Goal: Task Accomplishment & Management: Manage account settings

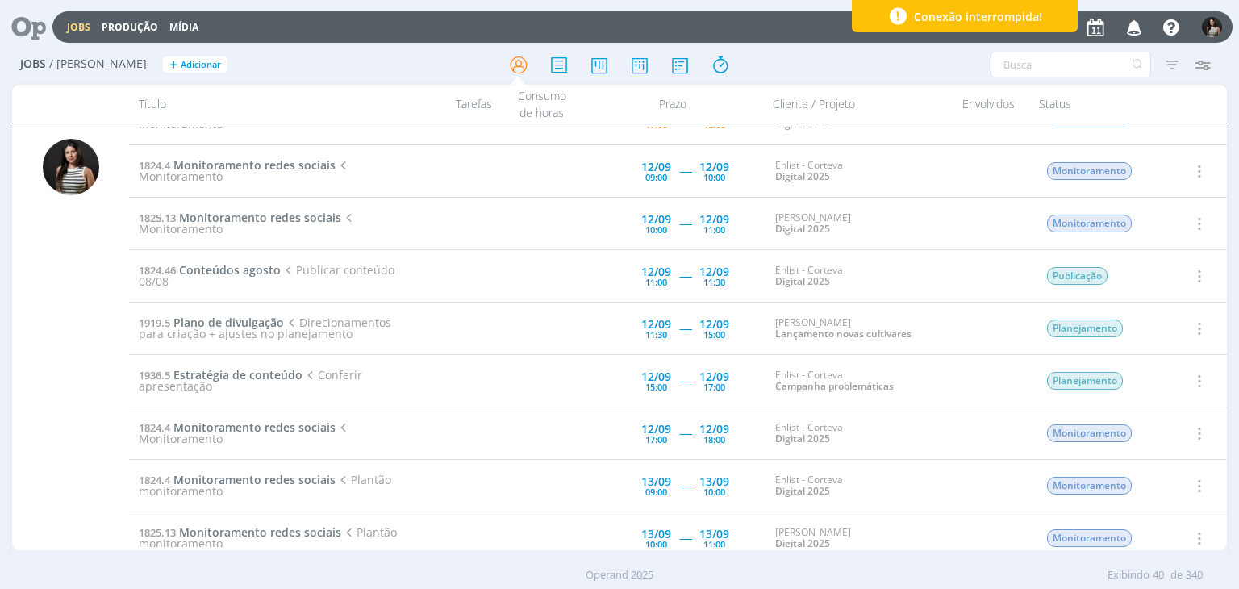
scroll to position [403, 0]
click at [265, 313] on span "Plano de divulgação" at bounding box center [228, 319] width 111 height 15
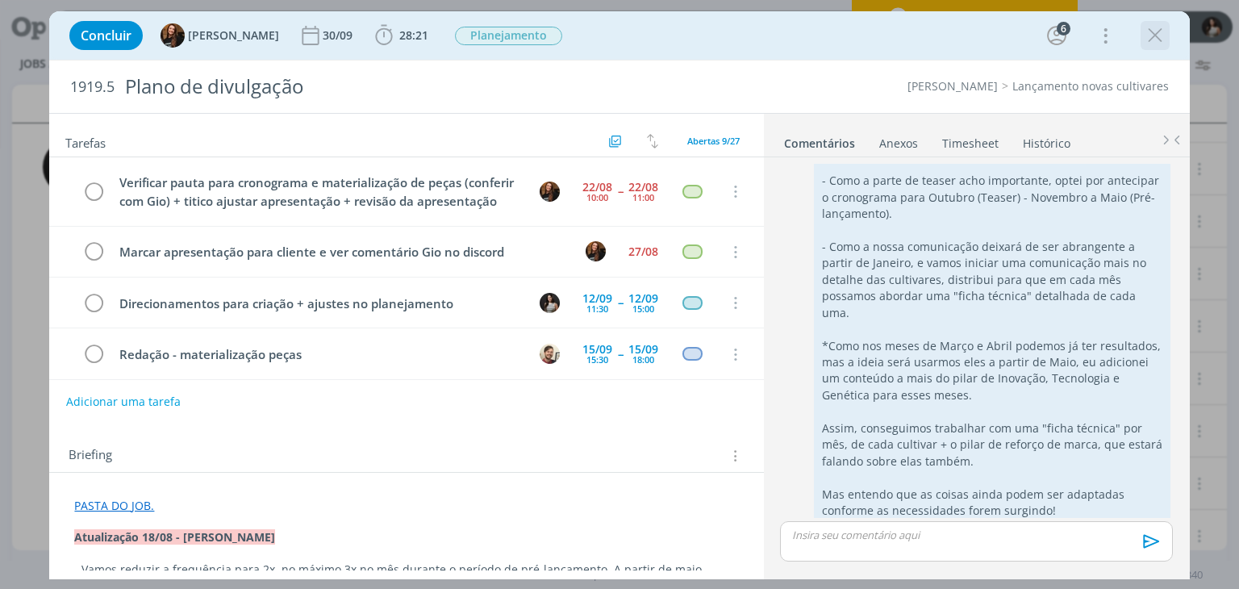
click at [1160, 36] on icon "dialog" at bounding box center [1155, 35] width 24 height 24
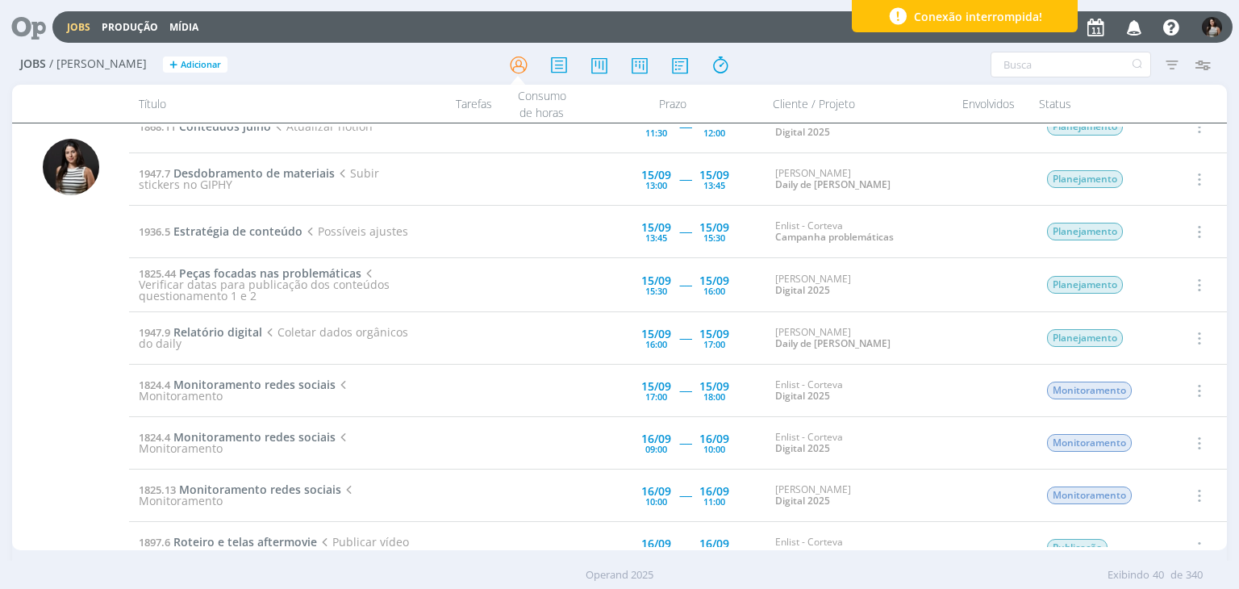
scroll to position [1129, 0]
click at [246, 323] on span "Relatório digital" at bounding box center [217, 329] width 89 height 15
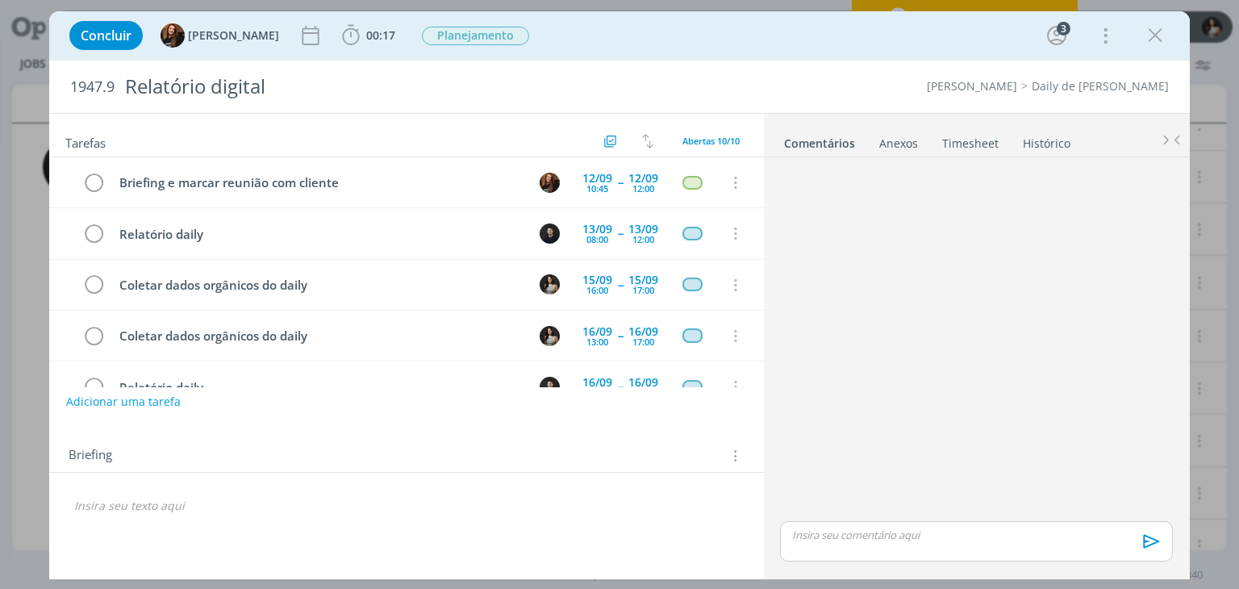
scroll to position [50, 0]
drag, startPoint x: 246, startPoint y: 323, endPoint x: 840, endPoint y: 227, distance: 601.6
click at [840, 227] on div "dialog" at bounding box center [976, 341] width 405 height 354
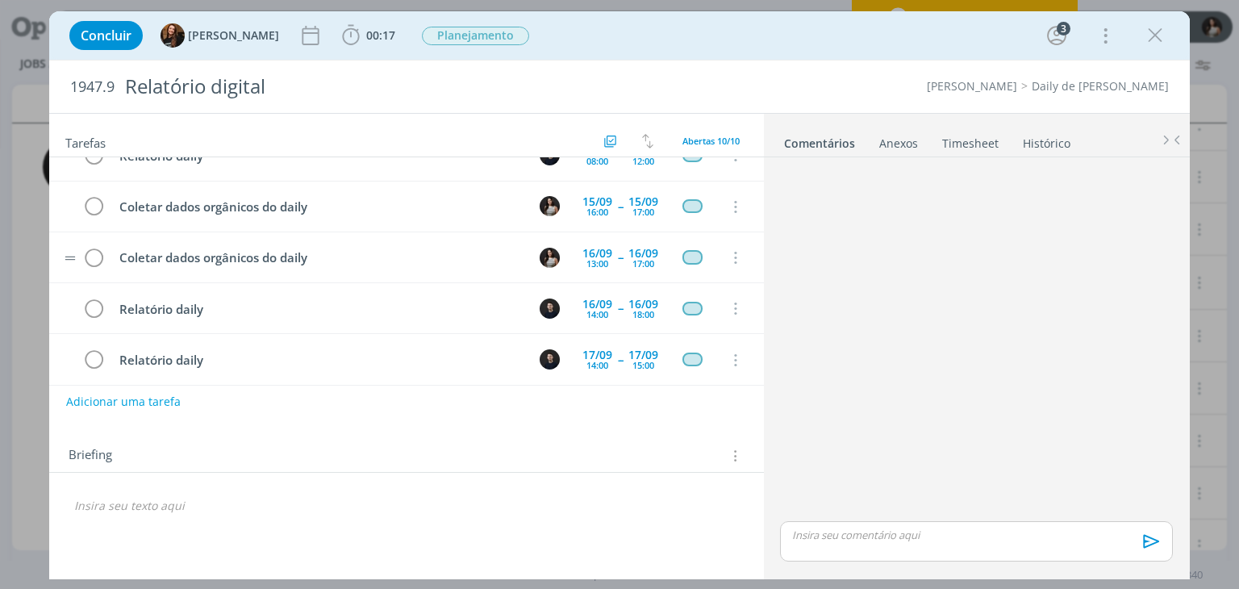
scroll to position [81, 0]
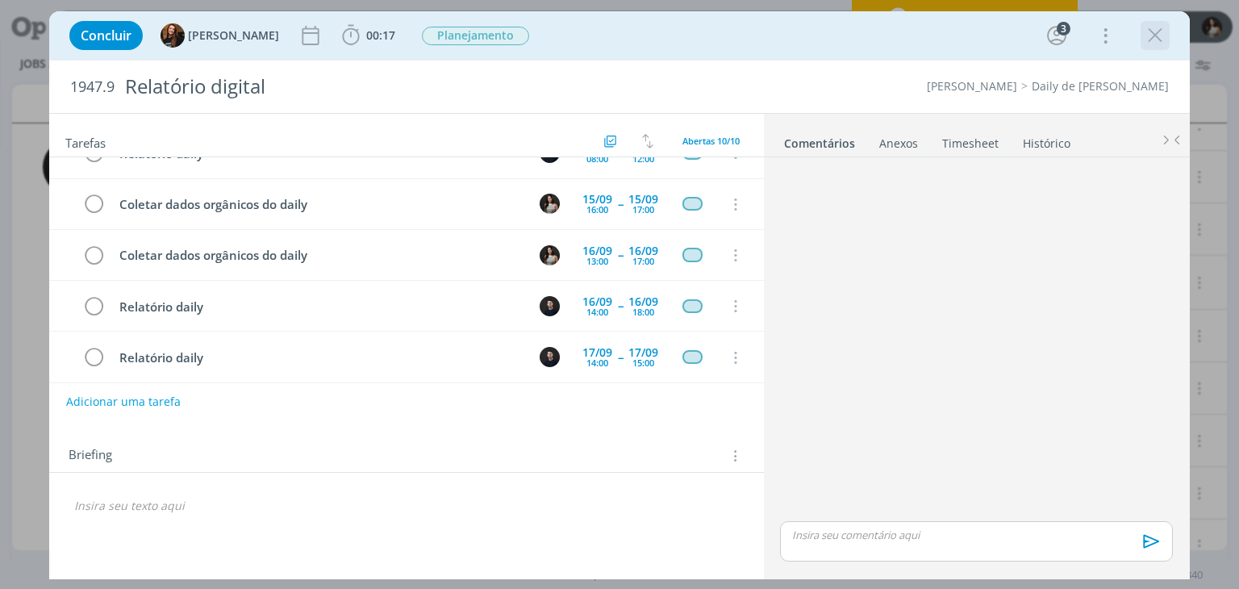
click at [1148, 38] on icon "dialog" at bounding box center [1155, 35] width 24 height 24
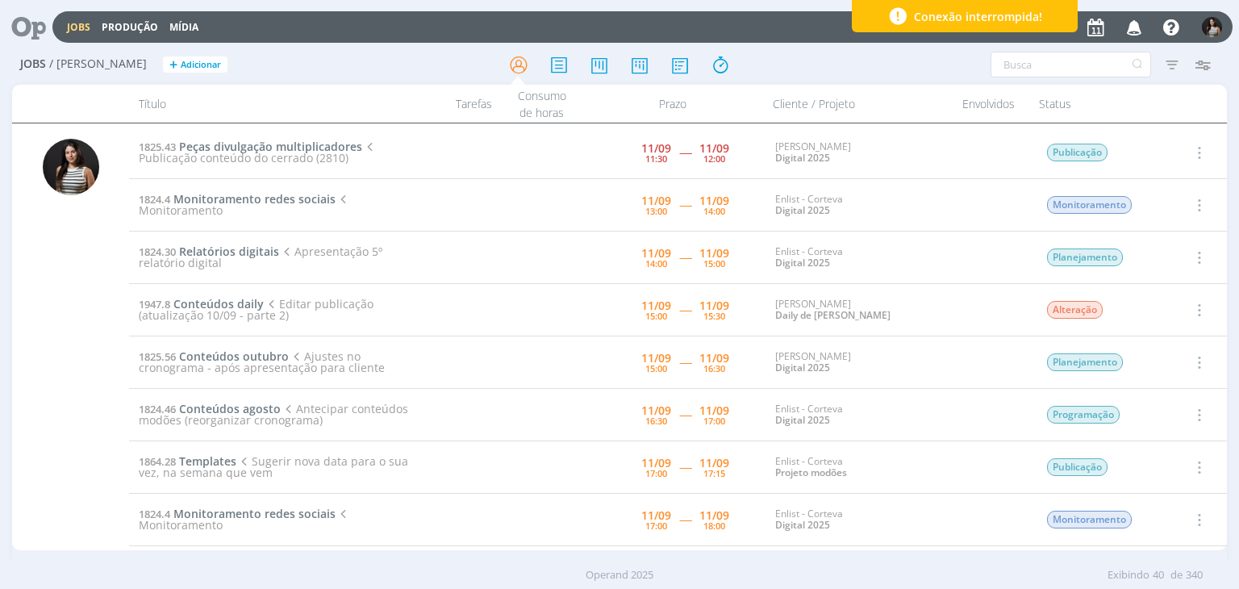
click at [1199, 204] on icon "button" at bounding box center [1198, 204] width 18 height 19
click at [1149, 305] on link "Iniciar timesheet" at bounding box center [1152, 310] width 127 height 26
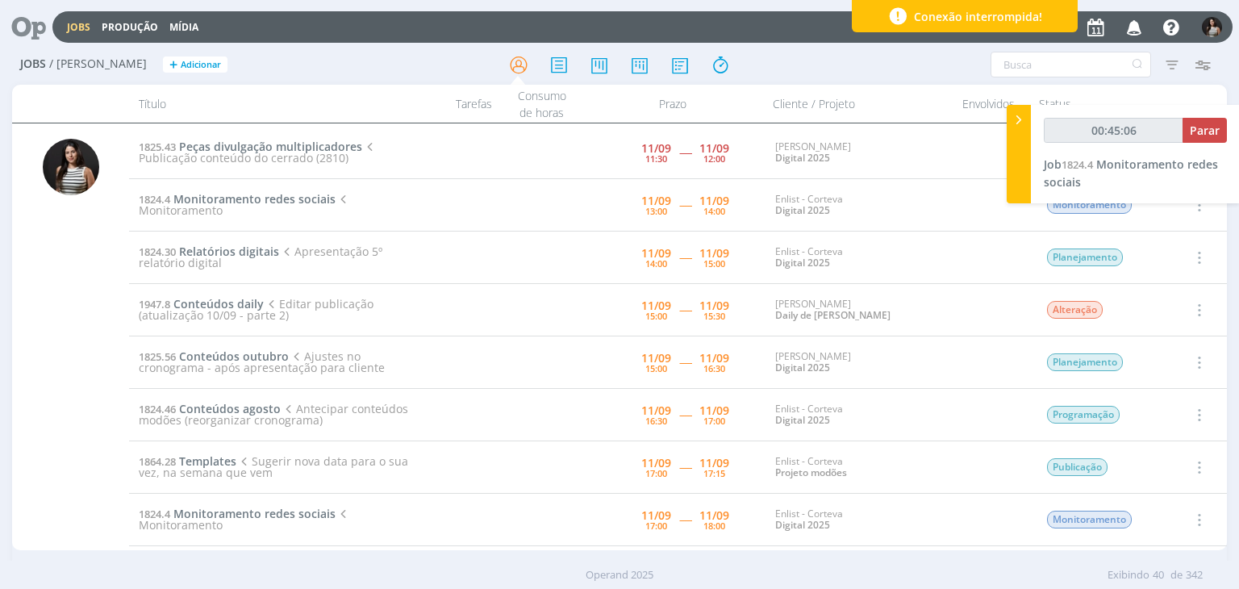
drag, startPoint x: 1201, startPoint y: 136, endPoint x: 1174, endPoint y: 102, distance: 43.6
click at [1174, 102] on div at bounding box center [1197, 104] width 61 height 38
type input "00:45:57"
click at [1193, 131] on span "Parar" at bounding box center [1205, 130] width 30 height 15
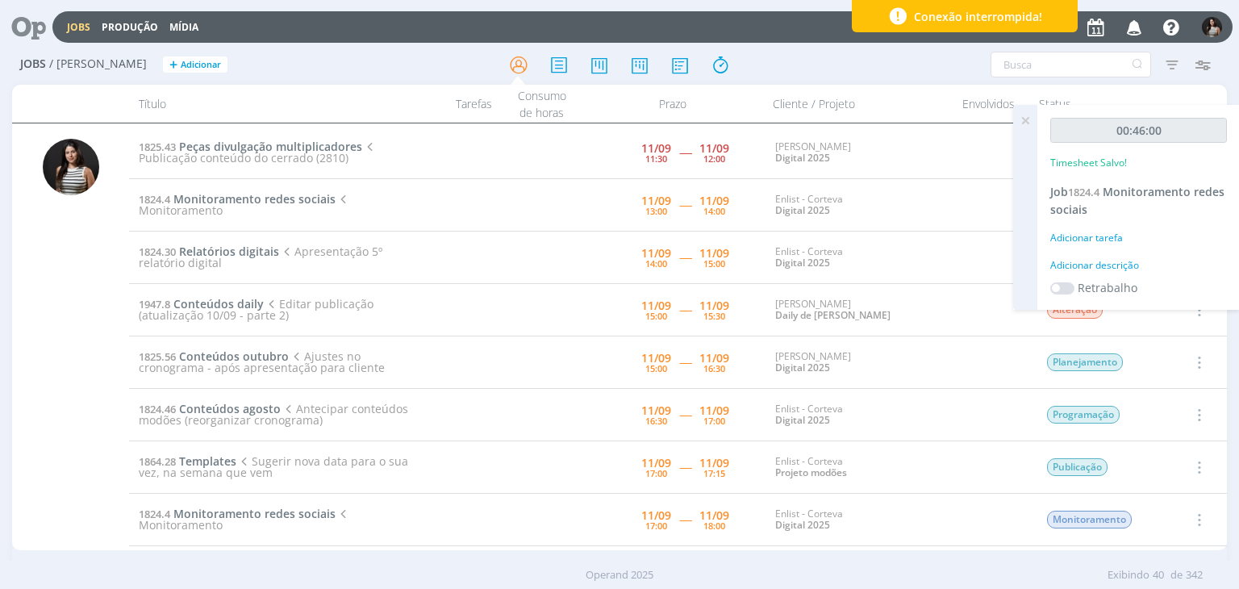
click at [1031, 120] on icon at bounding box center [1025, 120] width 29 height 31
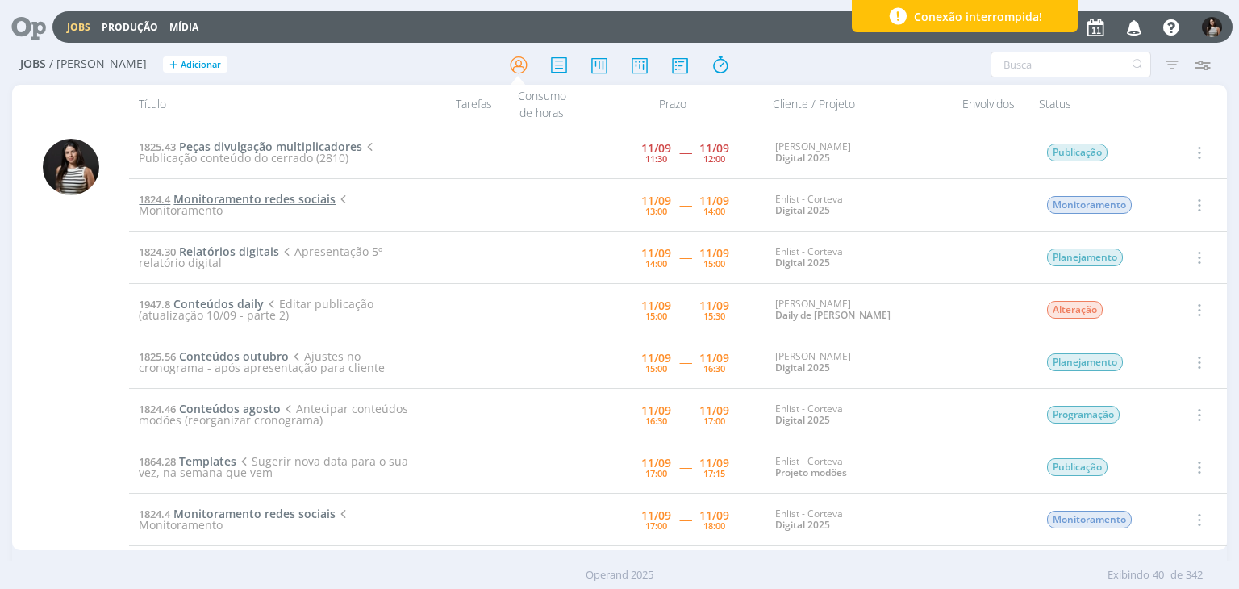
click at [303, 200] on span "Monitoramento redes sociais" at bounding box center [254, 198] width 162 height 15
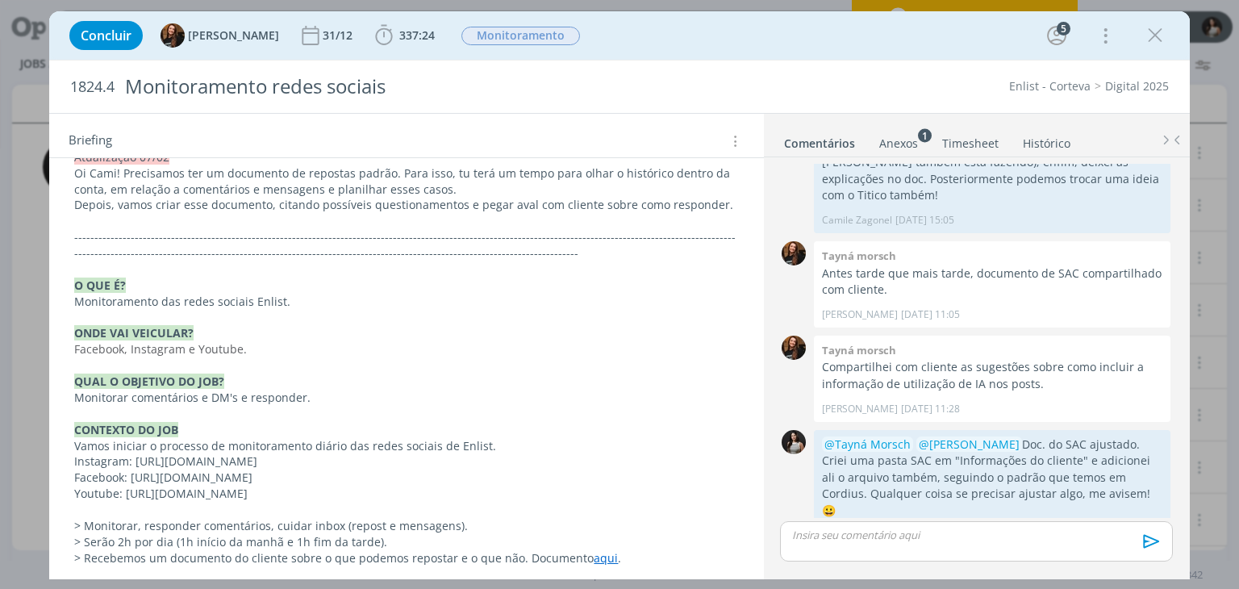
scroll to position [1125, 0]
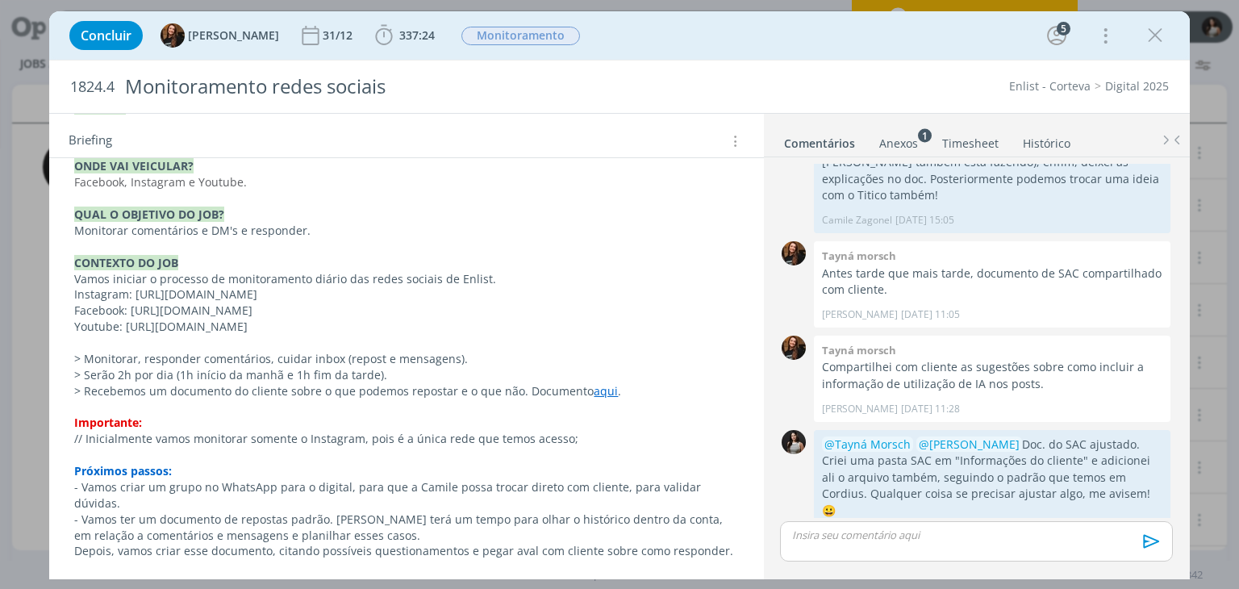
click at [119, 575] on link "PASTA DO JOB." at bounding box center [114, 582] width 80 height 15
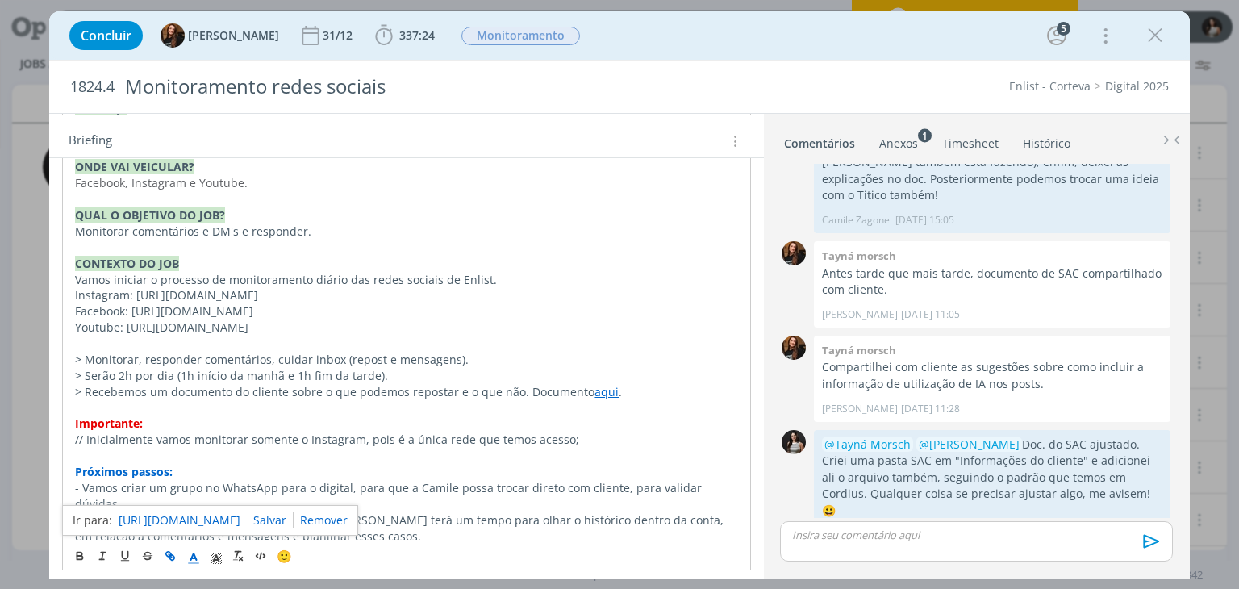
click at [185, 523] on link "[URL][DOMAIN_NAME]" at bounding box center [180, 520] width 122 height 21
click at [885, 537] on p "dialog" at bounding box center [976, 535] width 366 height 15
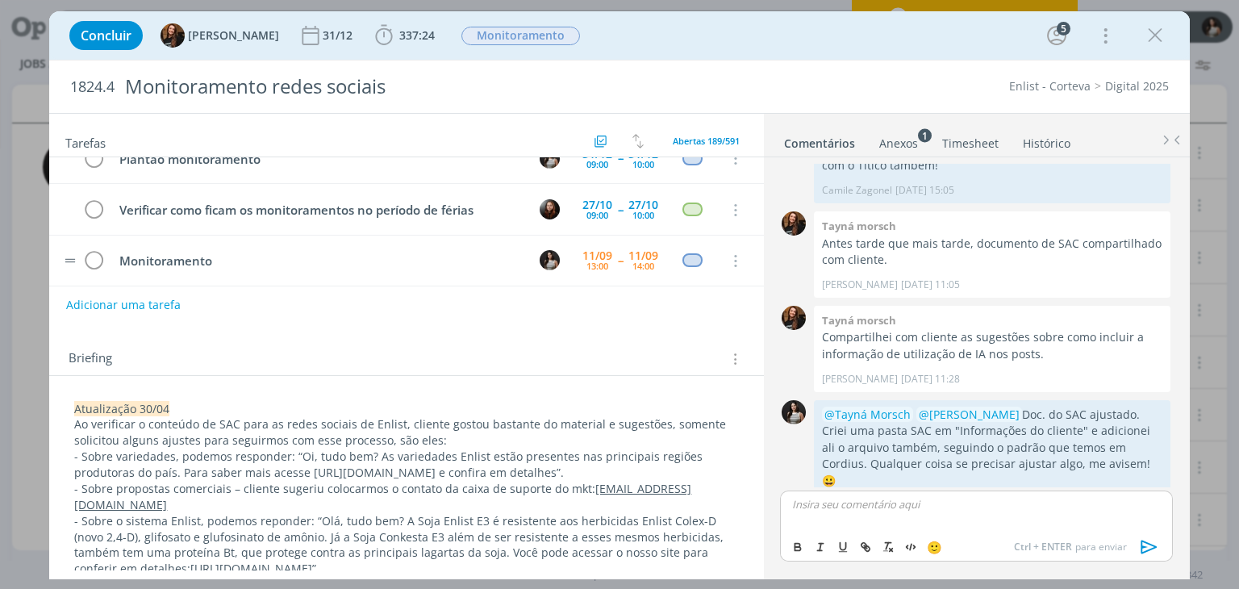
scroll to position [0, 0]
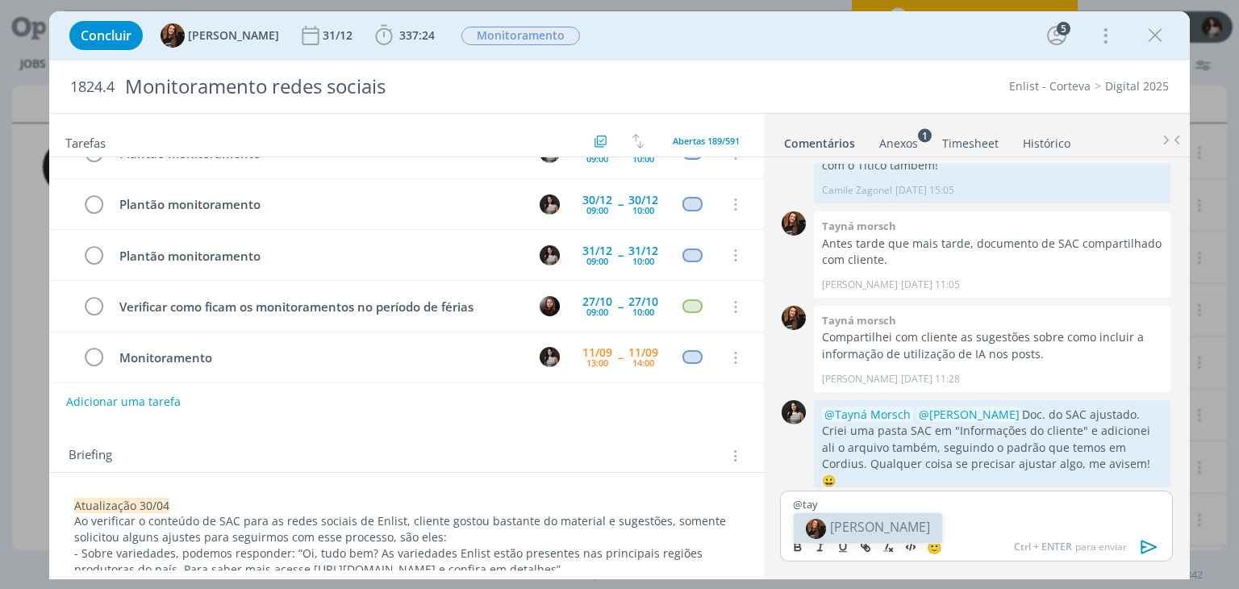
click at [861, 520] on span "[PERSON_NAME]" at bounding box center [880, 527] width 100 height 18
drag, startPoint x: 1068, startPoint y: 503, endPoint x: 1043, endPoint y: 504, distance: 25.1
click at [1043, 504] on p "﻿ @ Tayná Morsch ﻿ Tay, adicionei dentro desta pasta AQUI" at bounding box center [976, 504] width 366 height 15
click at [797, 547] on icon "dialog" at bounding box center [798, 548] width 6 height 3
click at [863, 543] on icon "dialog" at bounding box center [865, 547] width 13 height 13
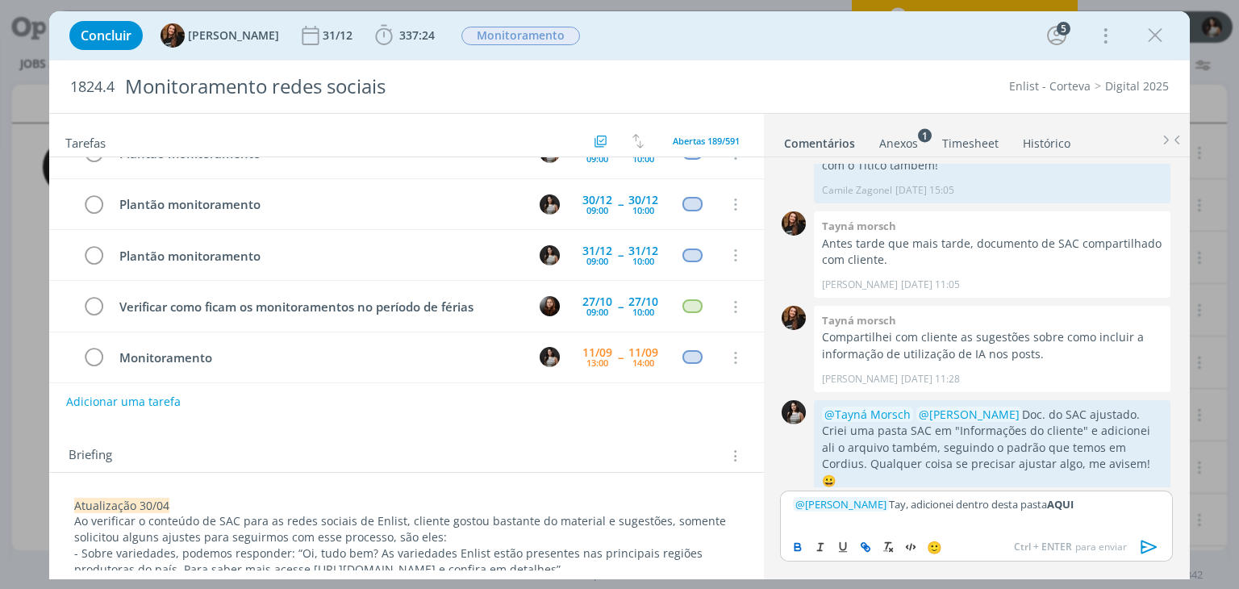
type input "AQUI"
paste input "[URL][DOMAIN_NAME]"
type input "[URL][DOMAIN_NAME]"
click at [1150, 472] on div "[URL][DOMAIN_NAME]" at bounding box center [1045, 473] width 229 height 31
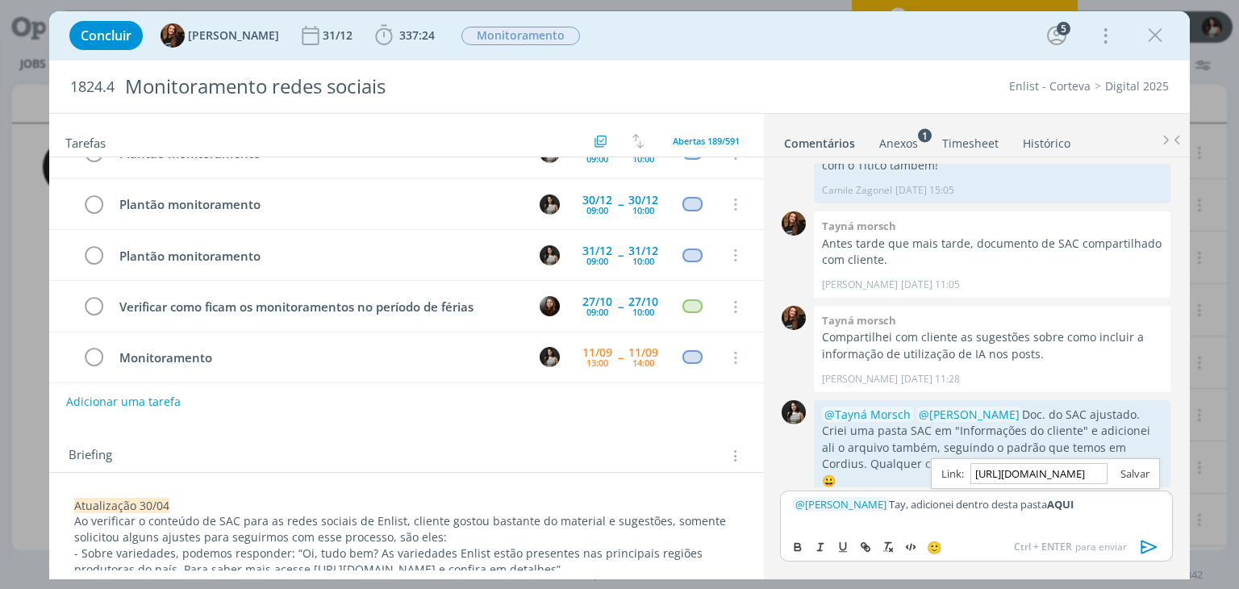
scroll to position [0, 0]
click at [1132, 472] on link "dialog" at bounding box center [1129, 473] width 42 height 15
click at [1093, 514] on div "﻿ @ Tayná Morsch ﻿ Tay, adicionei dentro desta pasta AQUI" at bounding box center [976, 510] width 392 height 40
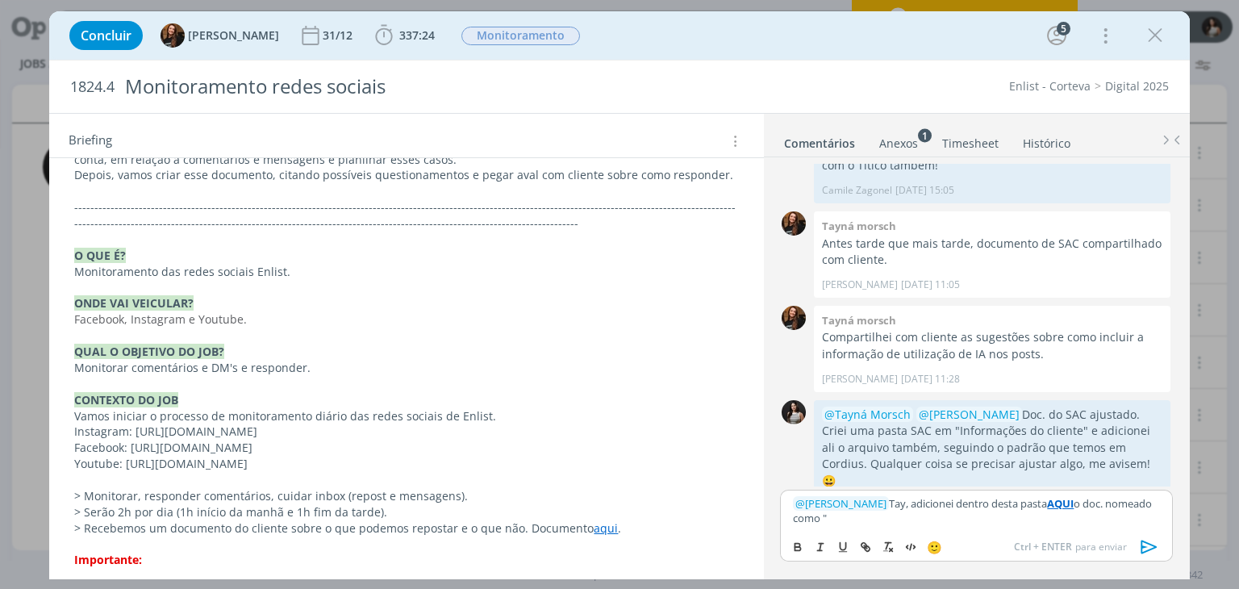
scroll to position [1125, 0]
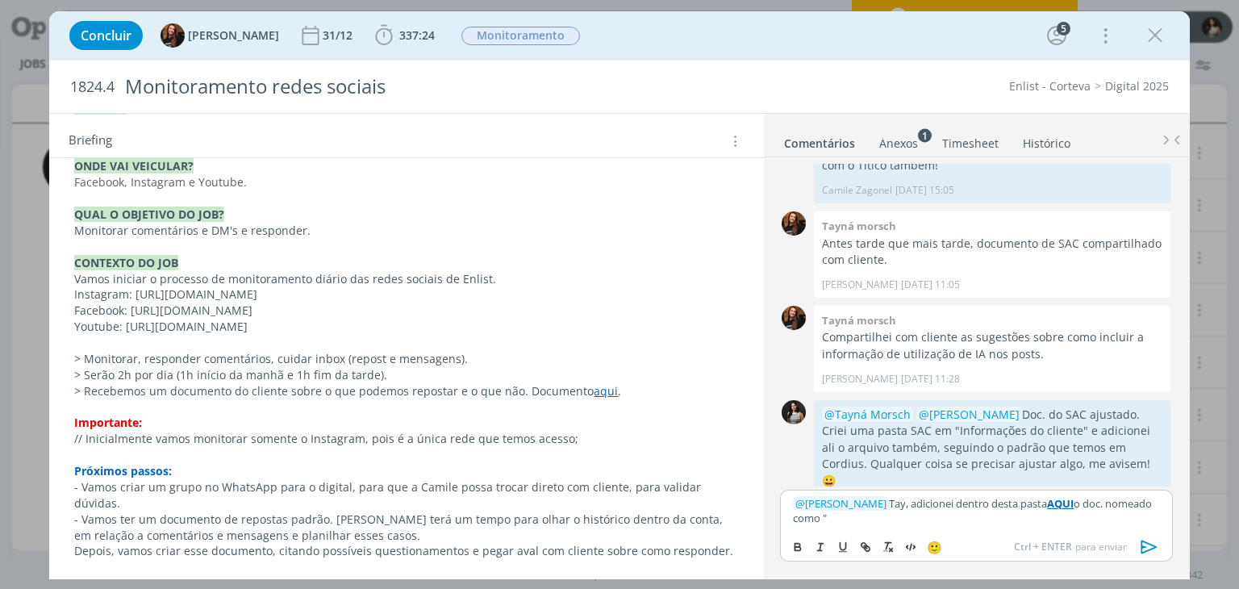
click at [136, 575] on link "PASTA DO JOB." at bounding box center [114, 582] width 80 height 15
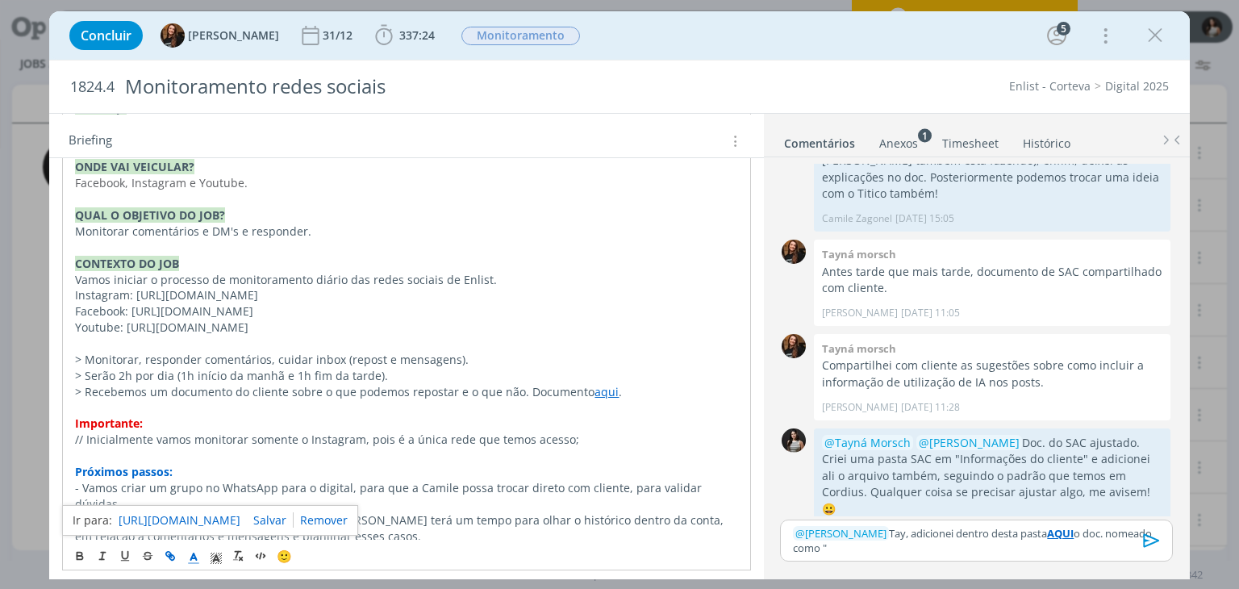
click at [173, 517] on link "[URL][DOMAIN_NAME]" at bounding box center [180, 520] width 122 height 21
click at [868, 541] on p "﻿ @ Tayná Morsch ﻿ Tay, adicionei dentro desta pasta AQUI o doc. nomeado como "" at bounding box center [976, 541] width 366 height 30
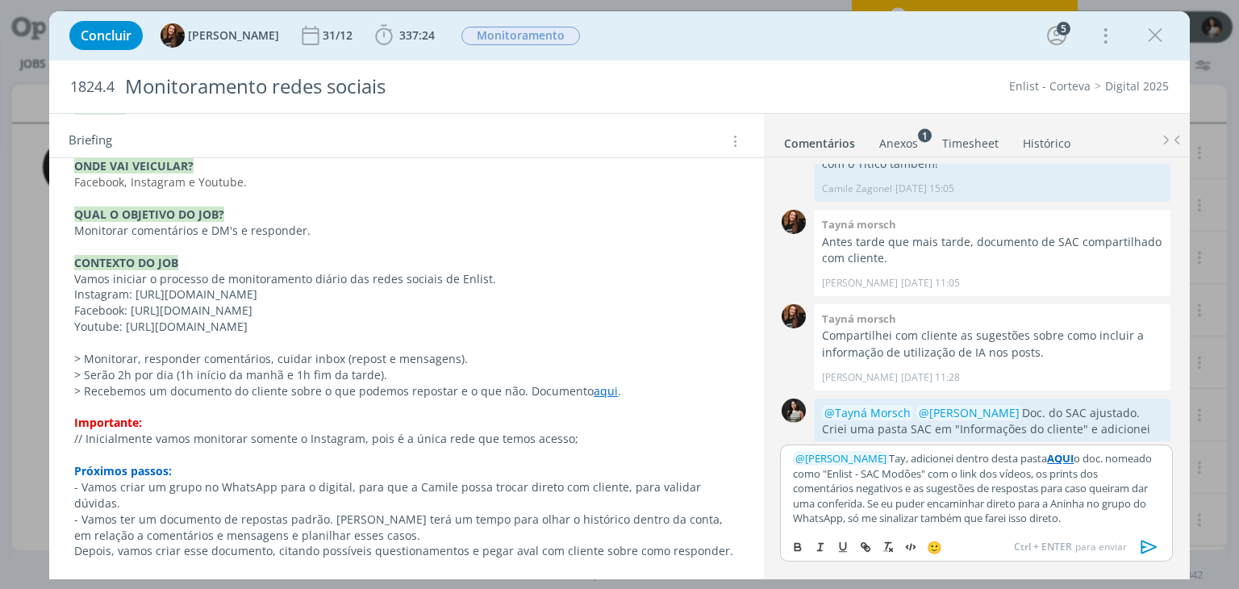
click at [935, 546] on span "🙂" at bounding box center [934, 547] width 15 height 16
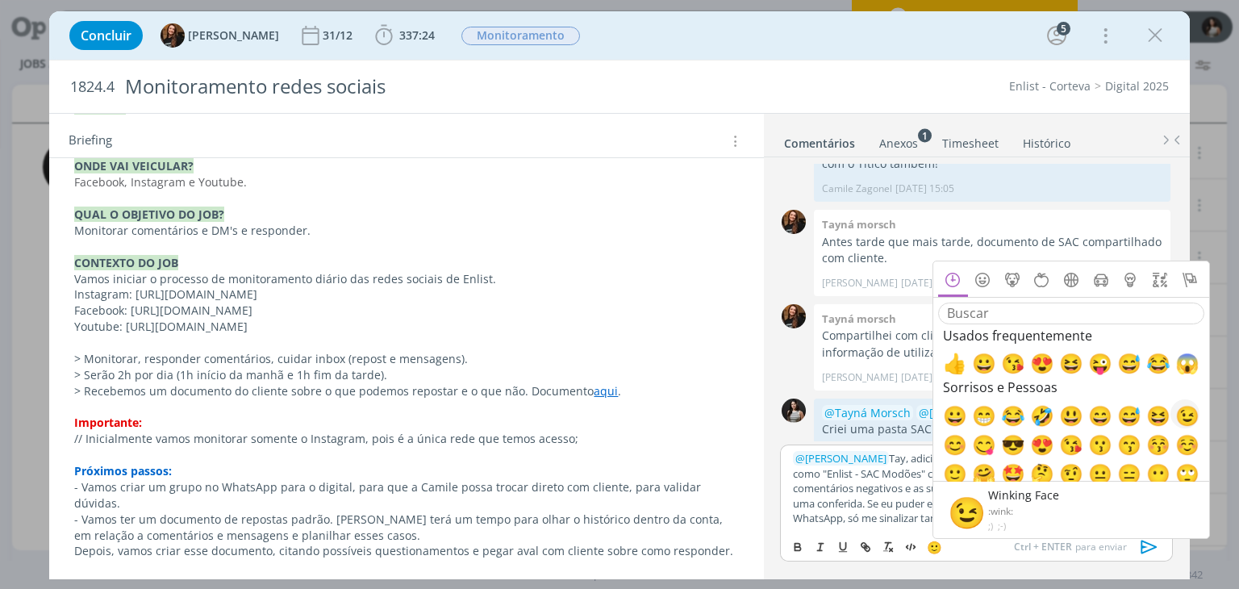
click at [1194, 417] on span "😉" at bounding box center [1184, 413] width 19 height 19
click at [890, 469] on p "﻿ @ Tayná Morsch ﻿ Tay, adicionei dentro desta pasta AQUI o doc. nomeado como "…" at bounding box center [976, 488] width 366 height 74
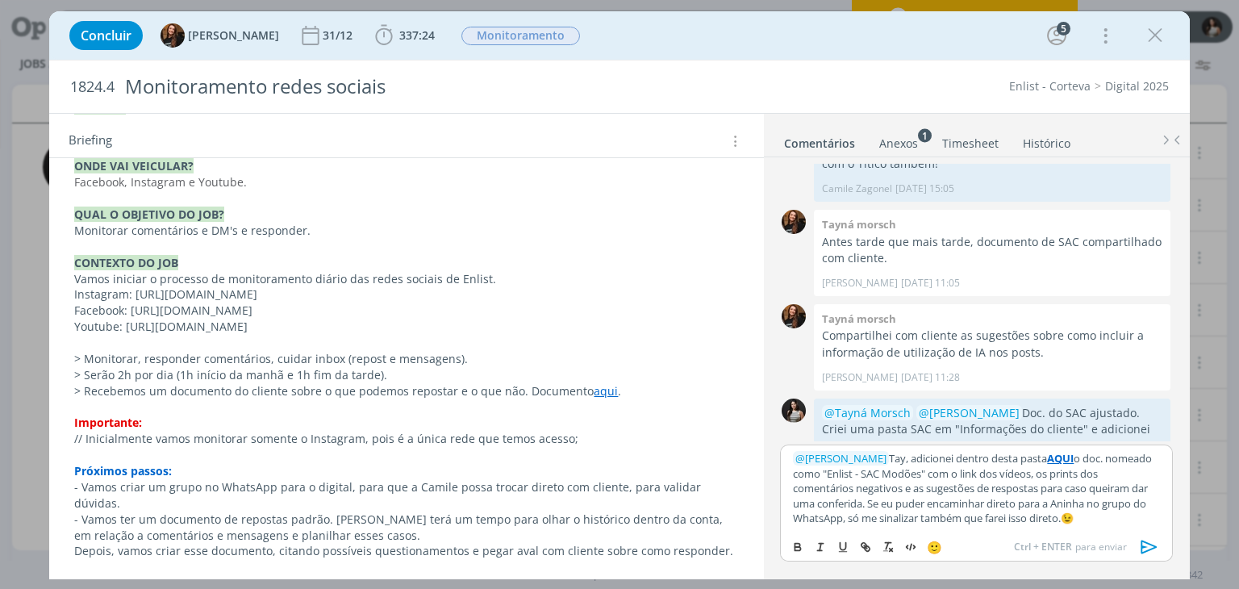
click at [1150, 545] on icon "dialog" at bounding box center [1149, 547] width 24 height 24
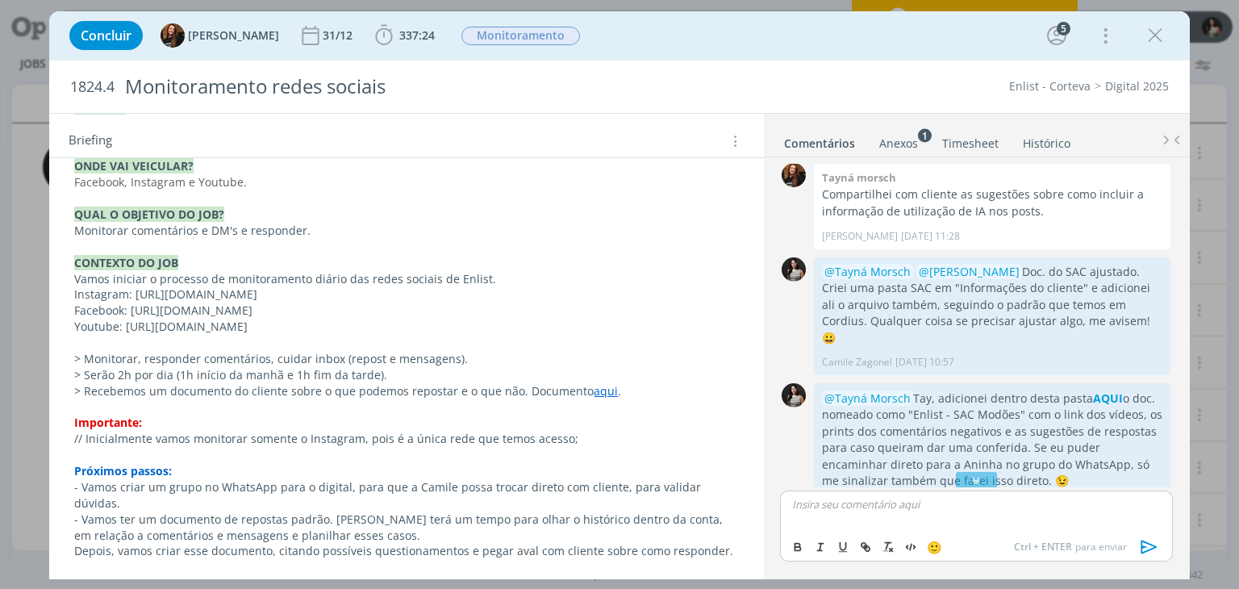
scroll to position [579, 0]
click at [980, 143] on link "Timesheet" at bounding box center [970, 139] width 58 height 23
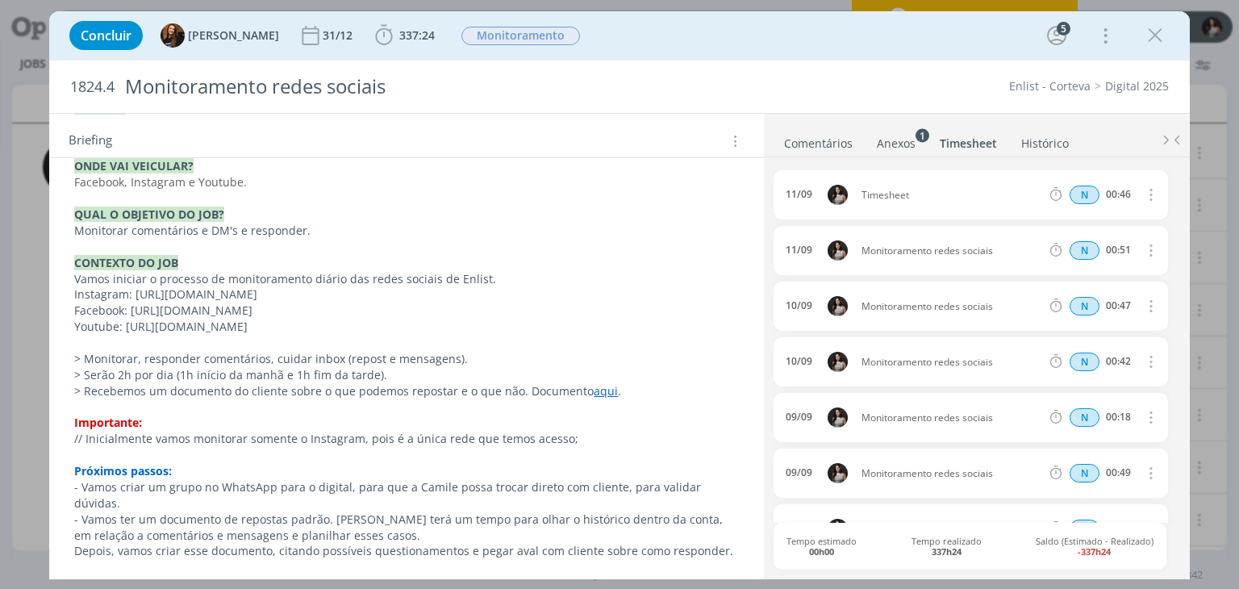
click at [1141, 196] on icon "dialog" at bounding box center [1150, 194] width 18 height 19
click at [1101, 241] on link "Editar" at bounding box center [1104, 248] width 127 height 26
drag, startPoint x: 874, startPoint y: 198, endPoint x: 858, endPoint y: 199, distance: 16.2
click at [858, 199] on span "Timesheet" at bounding box center [902, 195] width 94 height 18
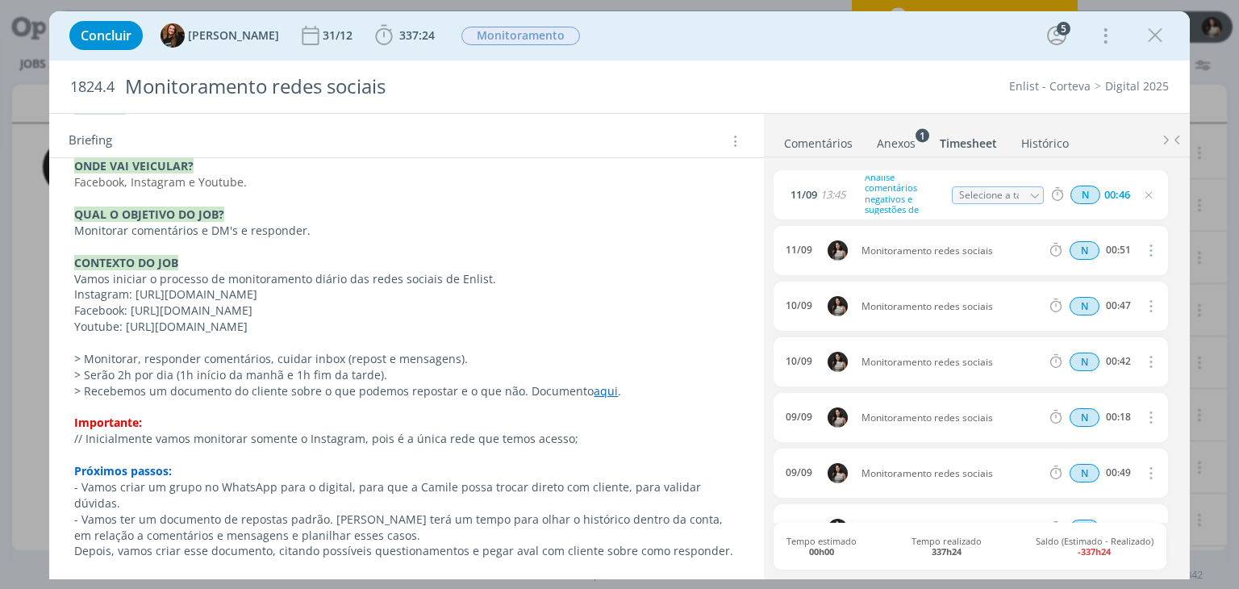
click at [985, 160] on div "[DATE] 13:45 Análise comentários negativos e sugestões de retornos Selecione a …" at bounding box center [976, 366] width 405 height 419
click at [808, 146] on link "Comentários" at bounding box center [818, 139] width 70 height 23
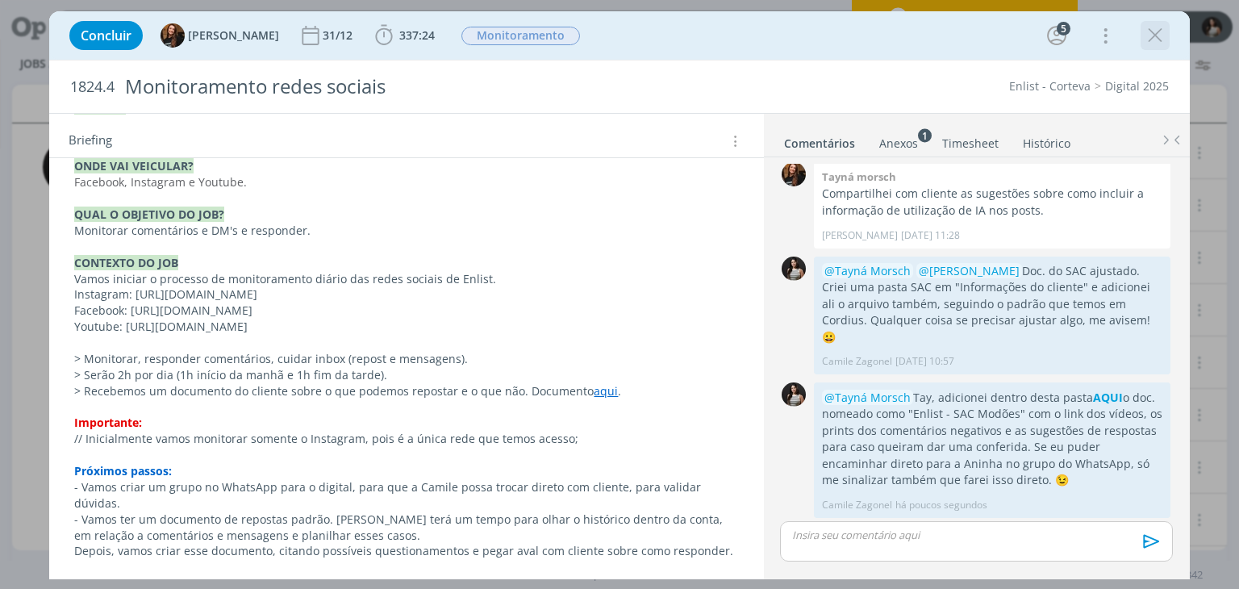
click at [1159, 43] on icon "dialog" at bounding box center [1155, 35] width 24 height 24
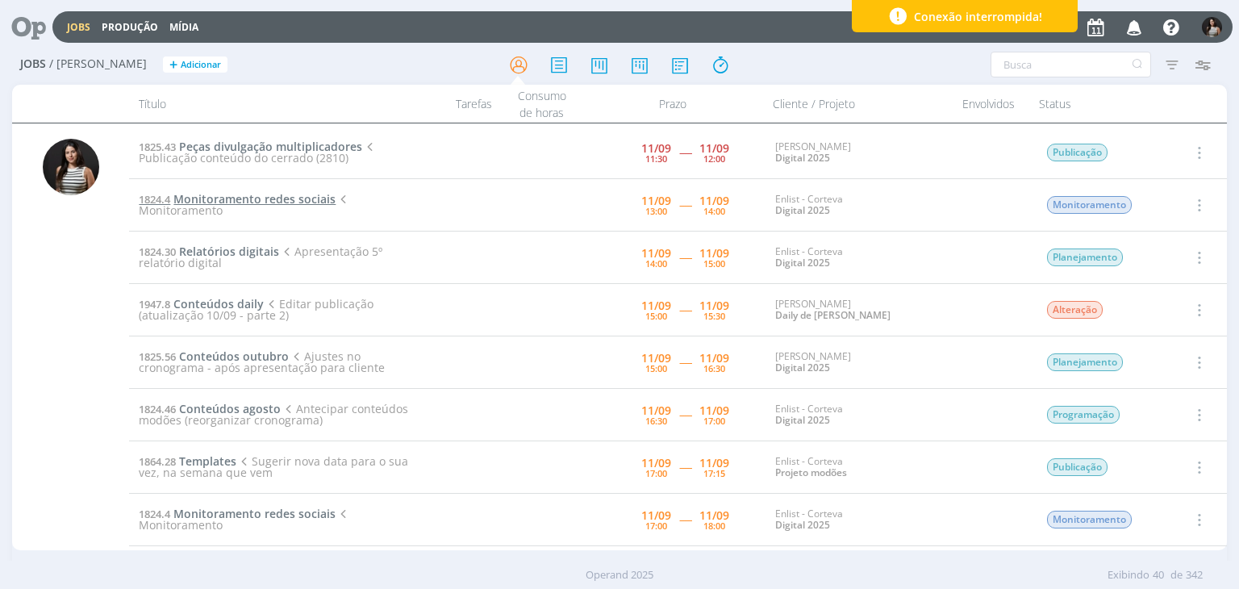
click at [306, 205] on span "Monitoramento redes sociais" at bounding box center [254, 198] width 162 height 15
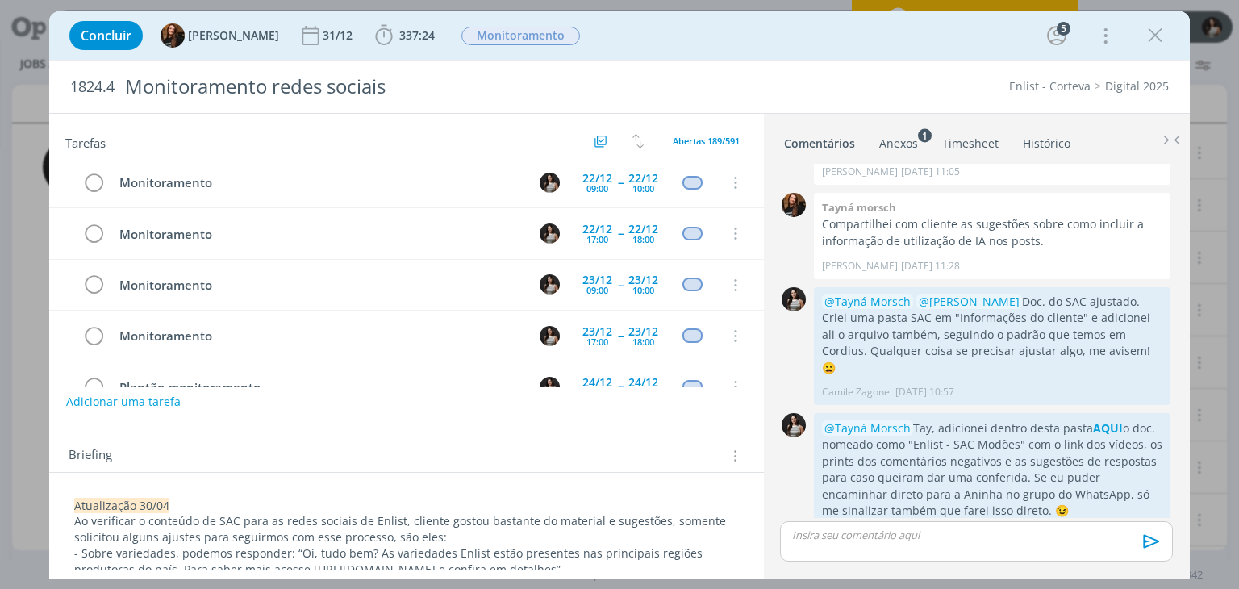
scroll to position [489, 0]
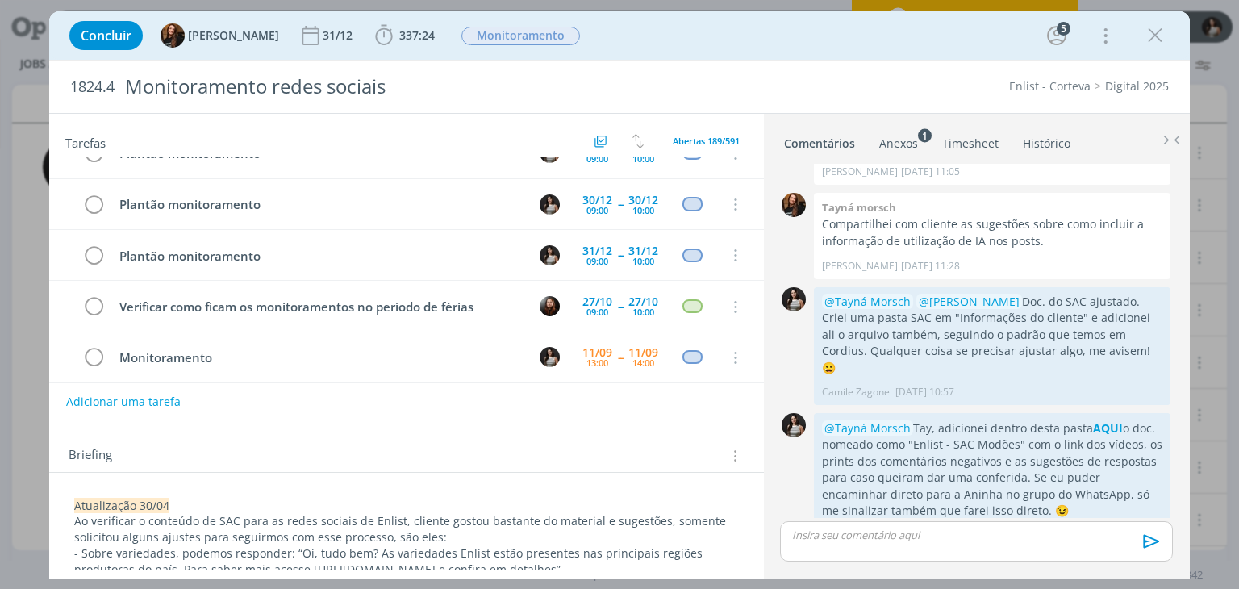
click at [971, 143] on link "Timesheet" at bounding box center [970, 139] width 58 height 23
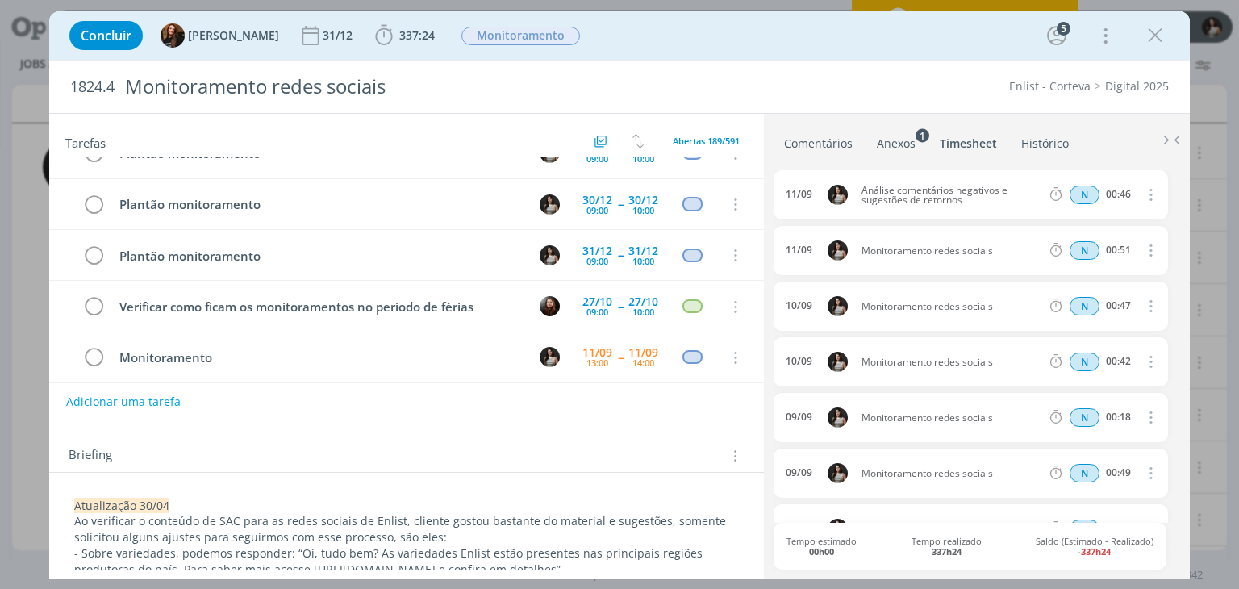
click at [826, 138] on link "Comentários" at bounding box center [818, 139] width 70 height 23
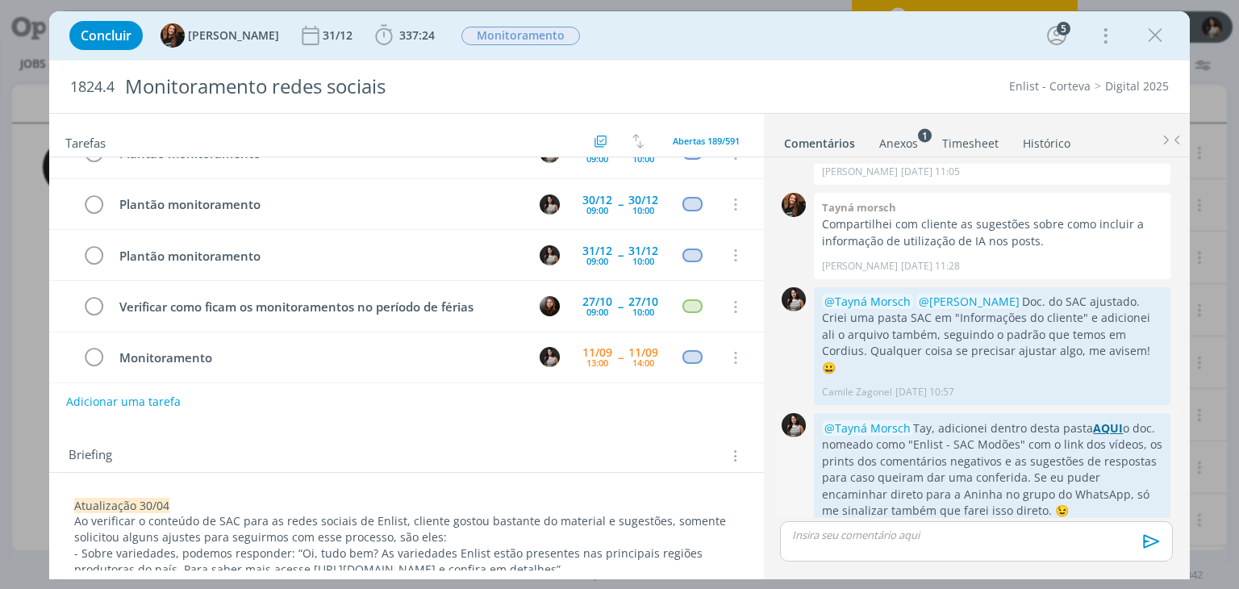
click at [1106, 420] on strong "AQUI" at bounding box center [1108, 427] width 30 height 15
click at [1152, 39] on icon "dialog" at bounding box center [1155, 35] width 24 height 24
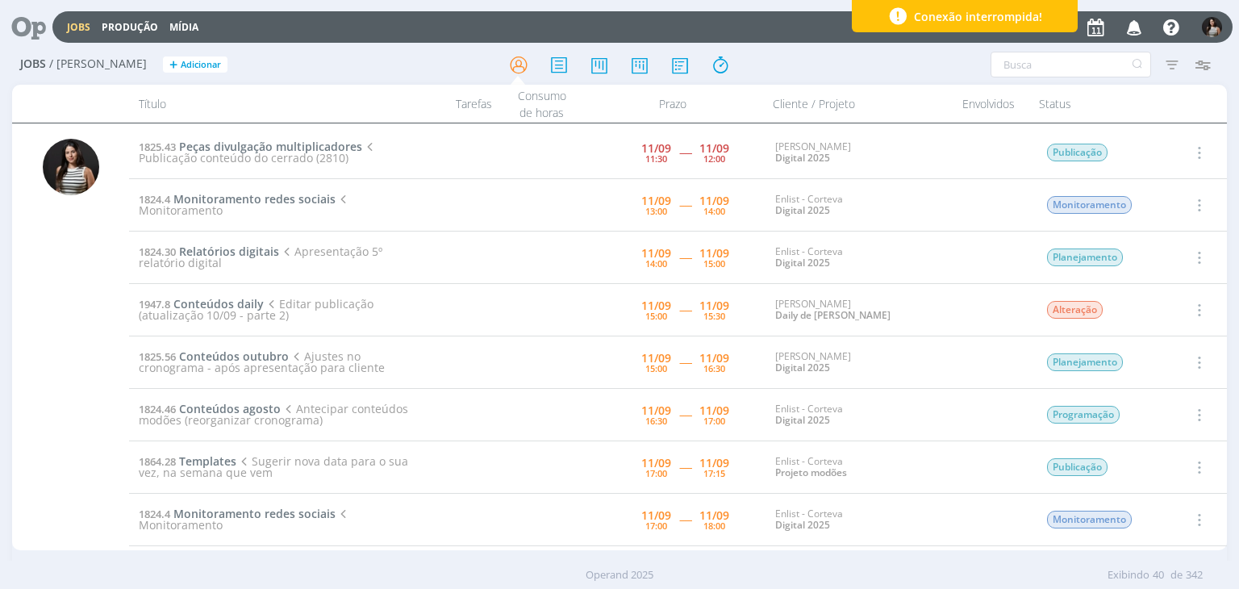
click at [1200, 206] on icon "button" at bounding box center [1198, 204] width 18 height 19
click at [1172, 256] on link "Concluir" at bounding box center [1152, 258] width 127 height 26
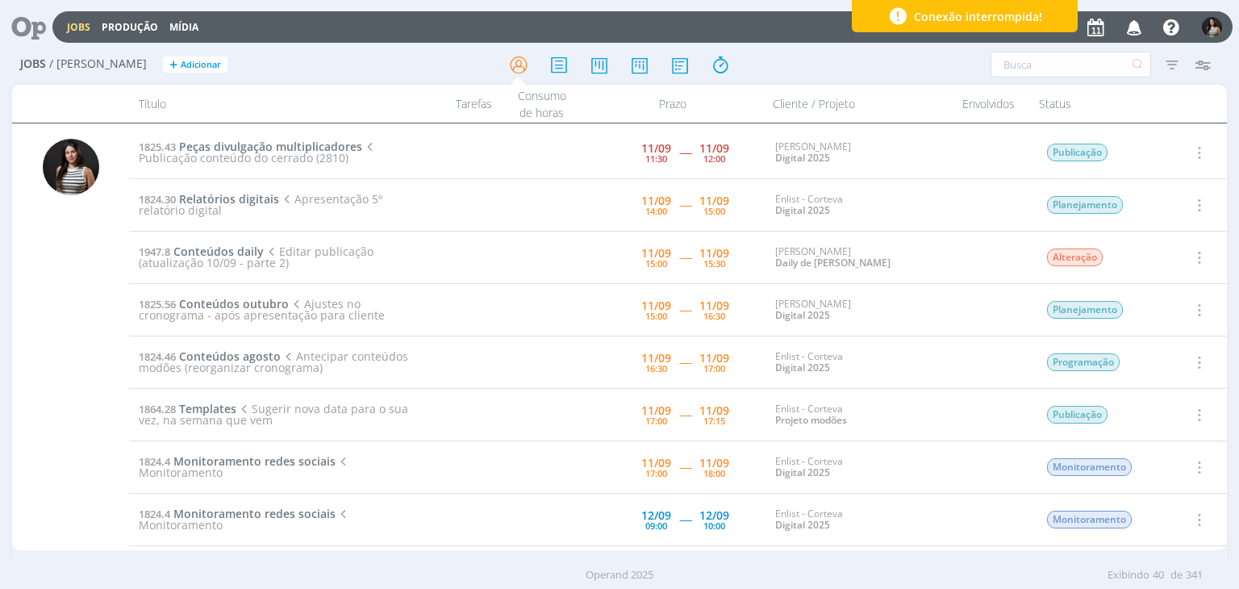
click at [1197, 202] on icon "button" at bounding box center [1198, 204] width 18 height 19
click at [1192, 205] on icon "button" at bounding box center [1198, 204] width 18 height 19
click at [1194, 204] on icon "button" at bounding box center [1198, 204] width 18 height 19
click at [1168, 305] on link "Iniciar timesheet" at bounding box center [1152, 310] width 127 height 26
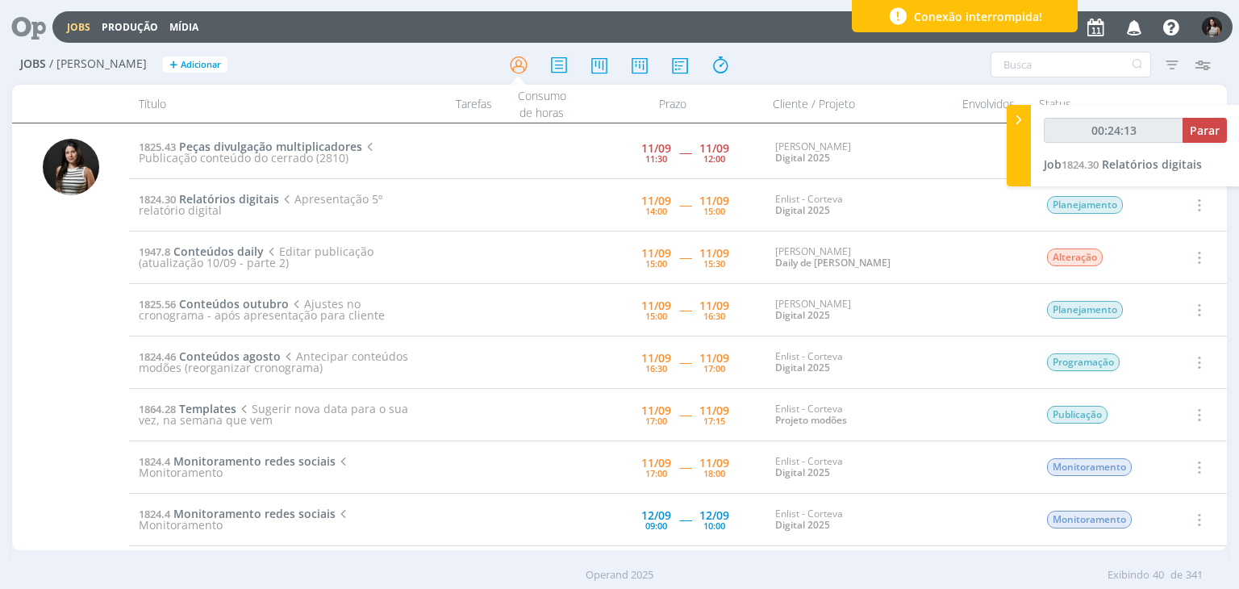
type input "00:25:41"
